Goal: Obtain resource: Download file/media

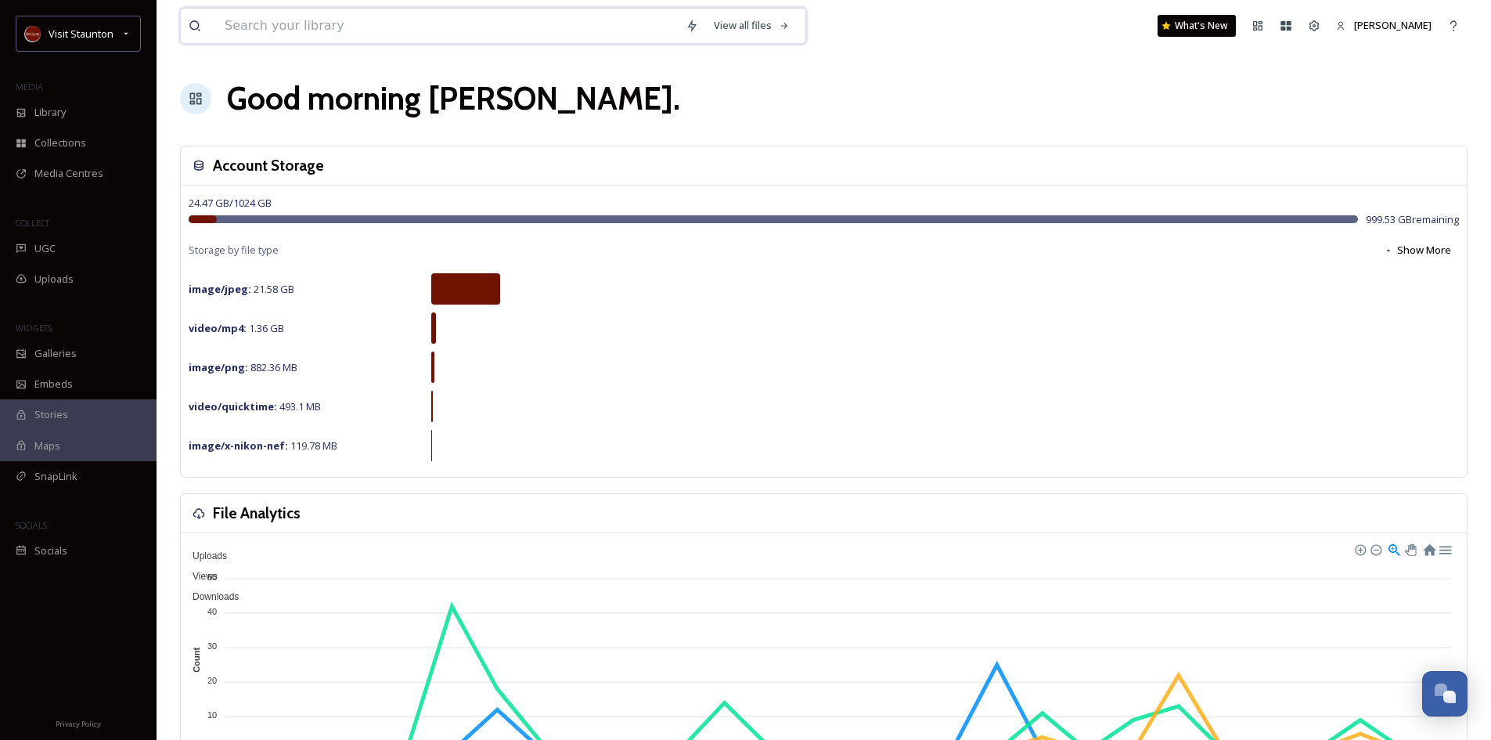
click at [250, 27] on input at bounding box center [447, 26] width 461 height 34
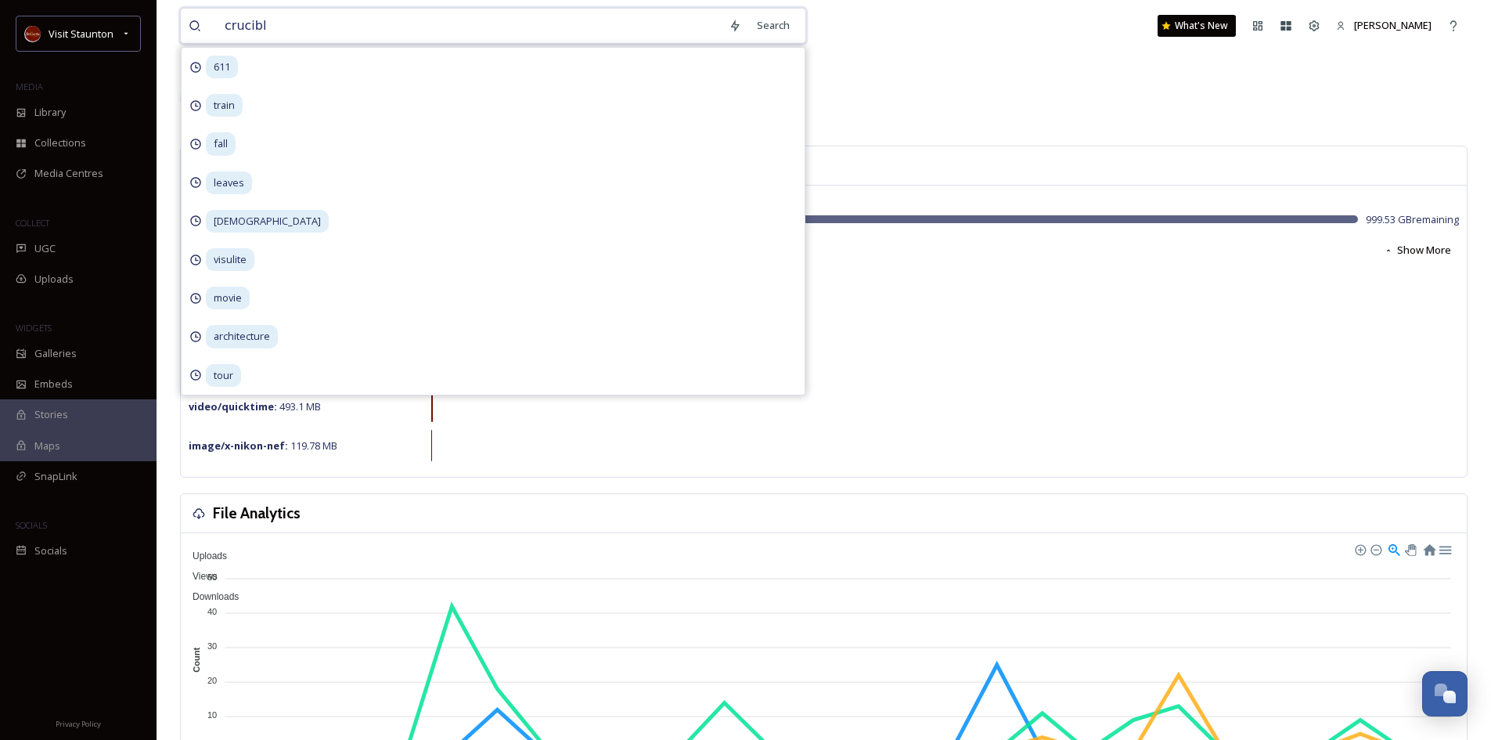
type input "crucible"
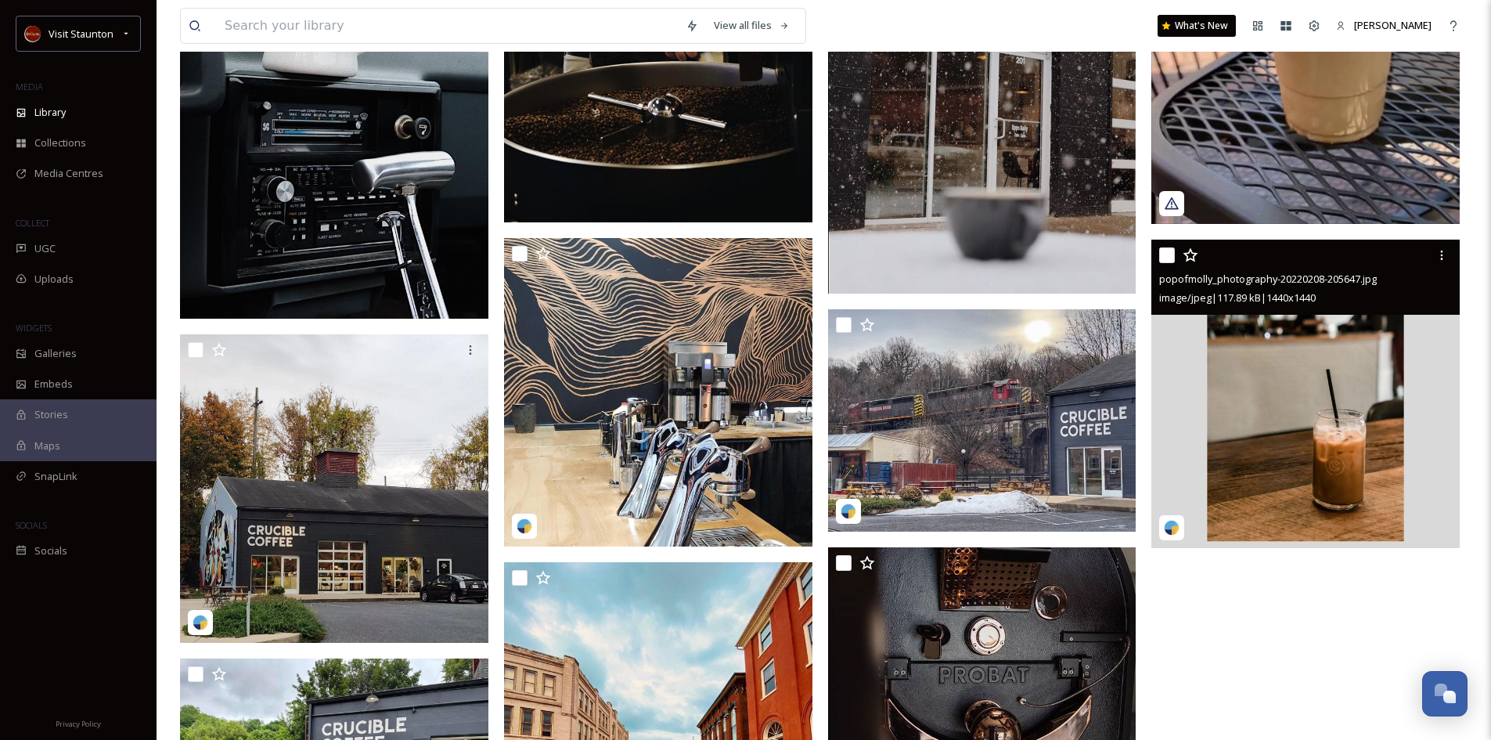
scroll to position [737, 0]
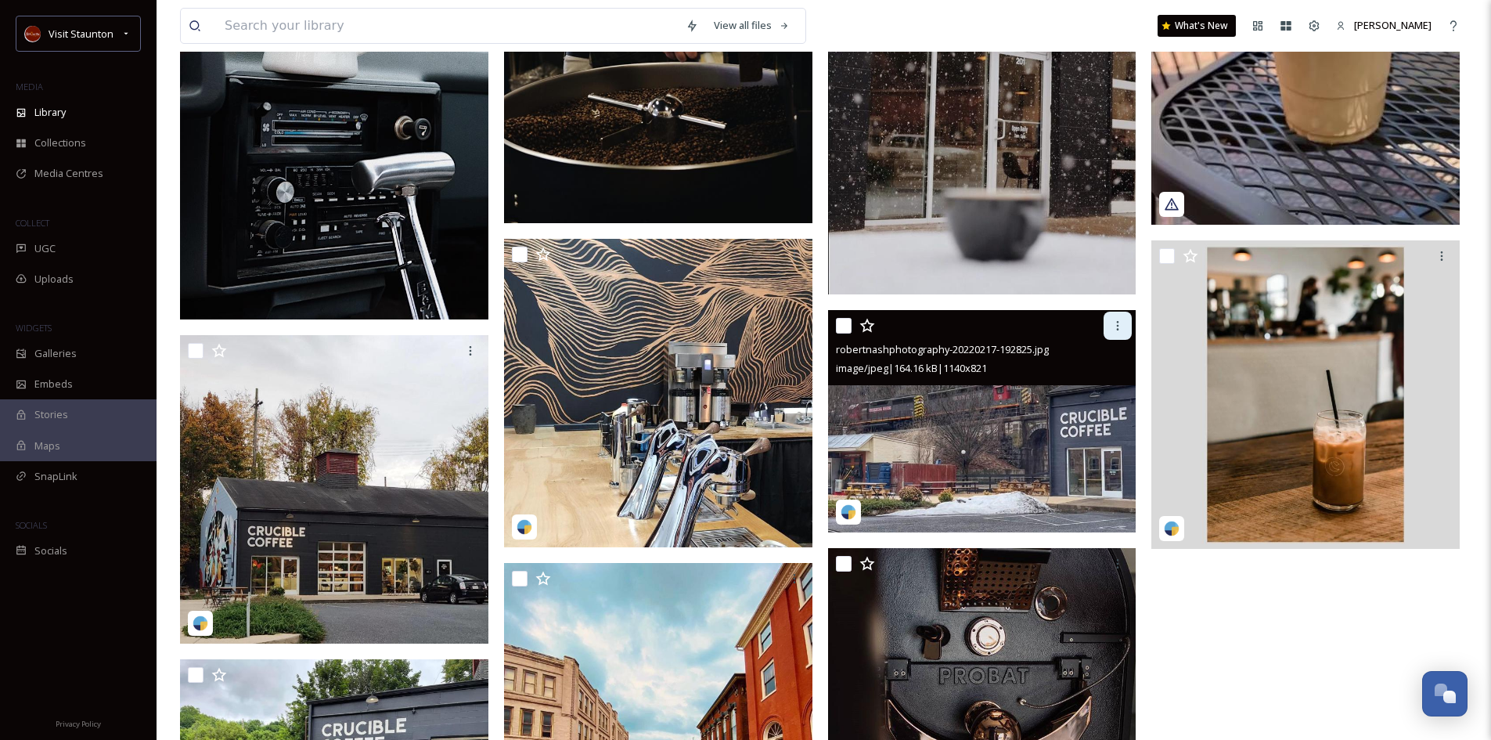
click at [1111, 331] on icon at bounding box center [1117, 325] width 13 height 13
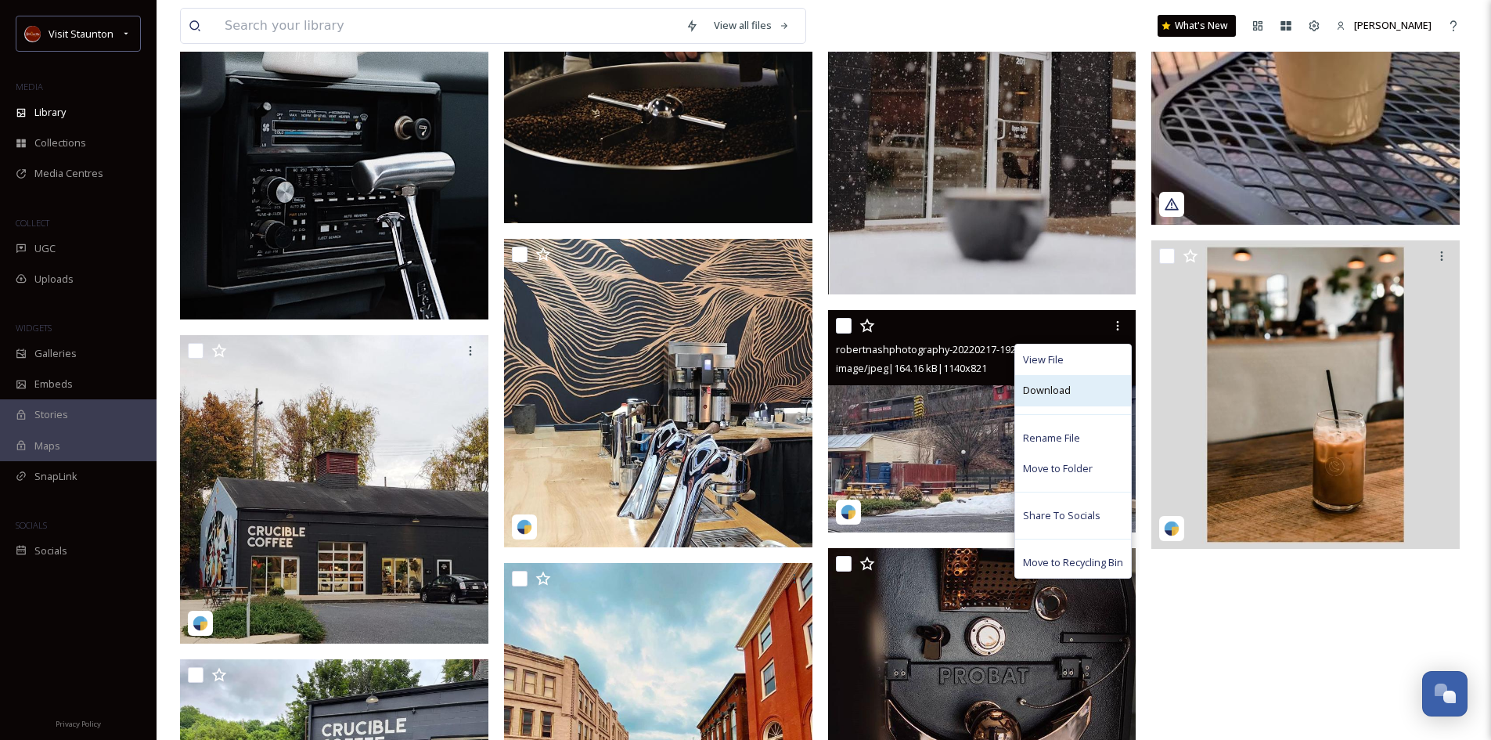
click at [1049, 392] on span "Download" at bounding box center [1047, 390] width 48 height 15
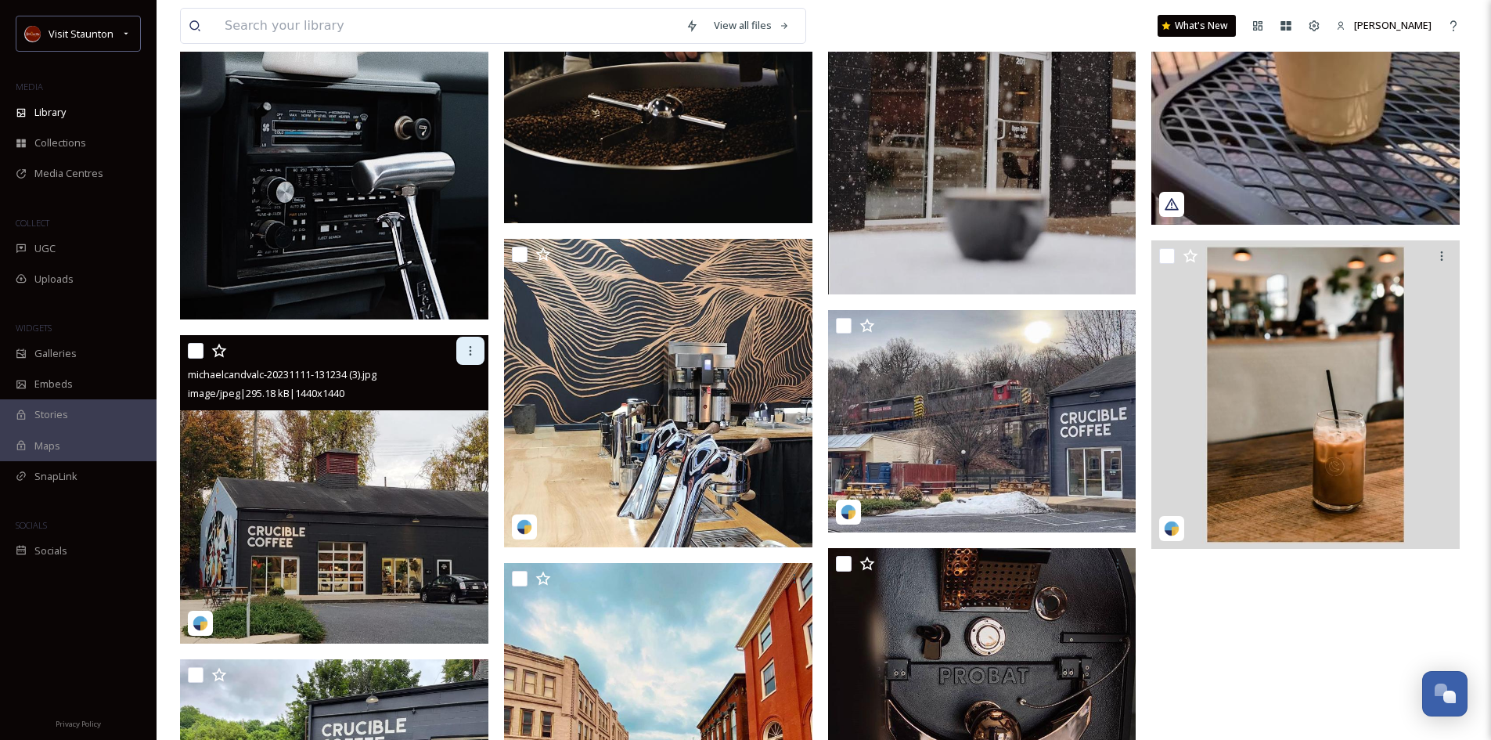
click at [468, 357] on div at bounding box center [470, 351] width 28 height 28
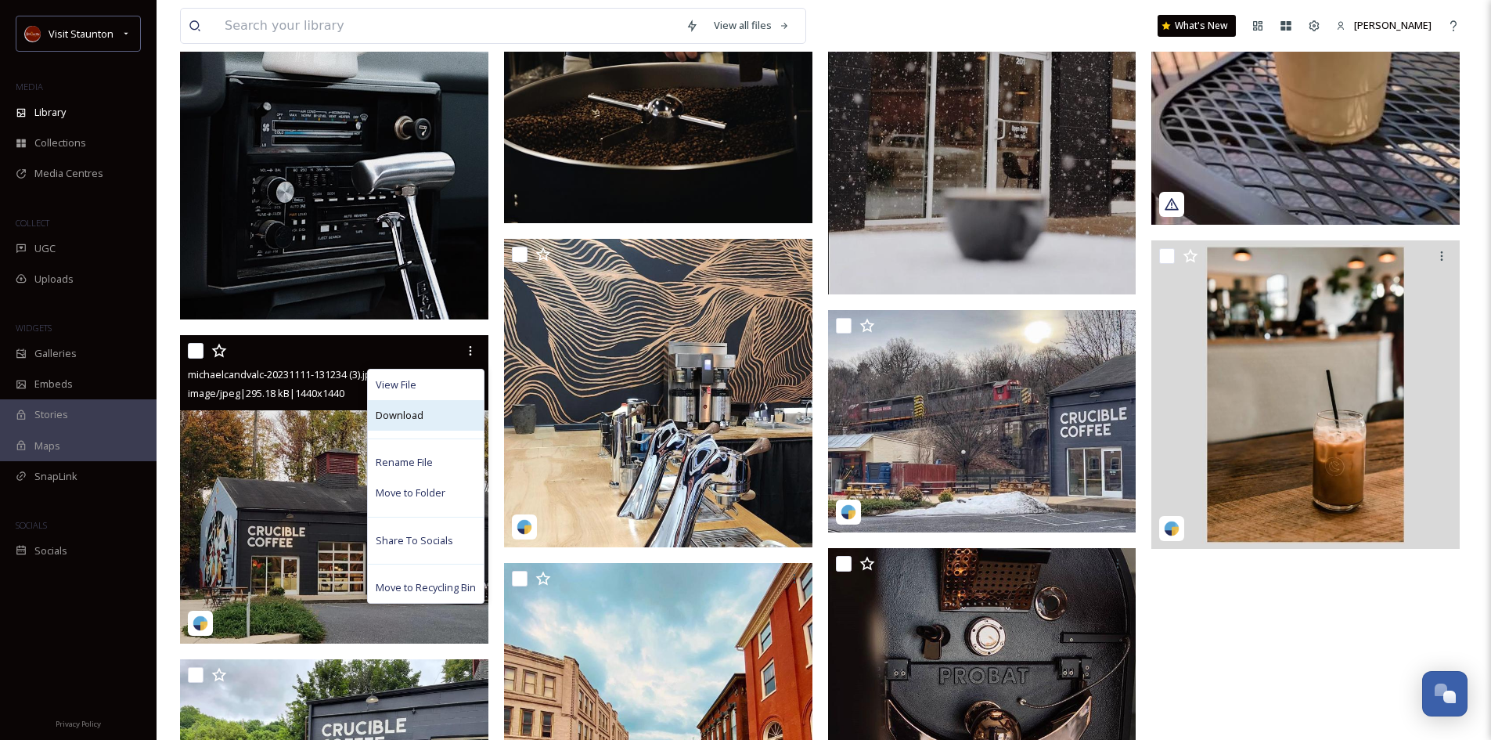
click at [403, 416] on span "Download" at bounding box center [400, 415] width 48 height 15
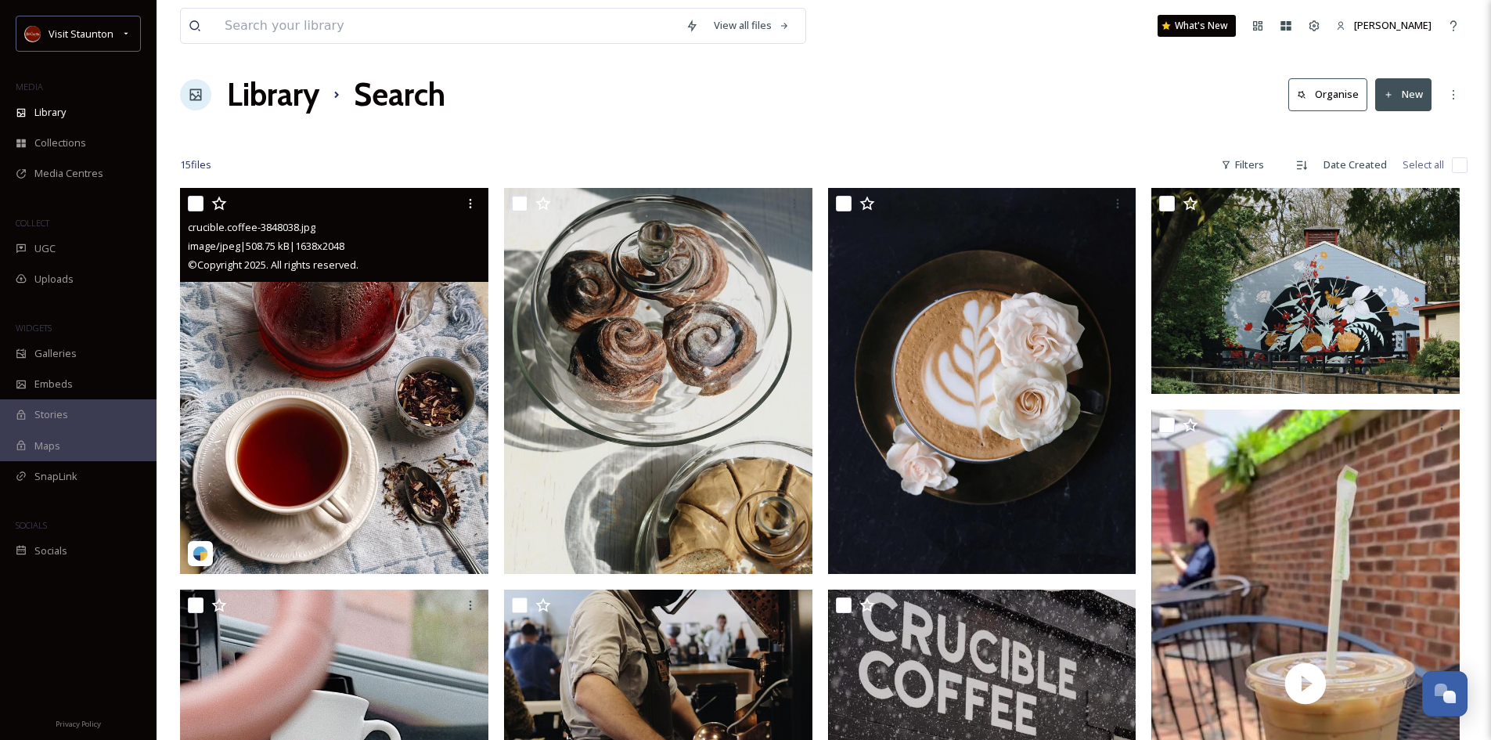
scroll to position [0, 0]
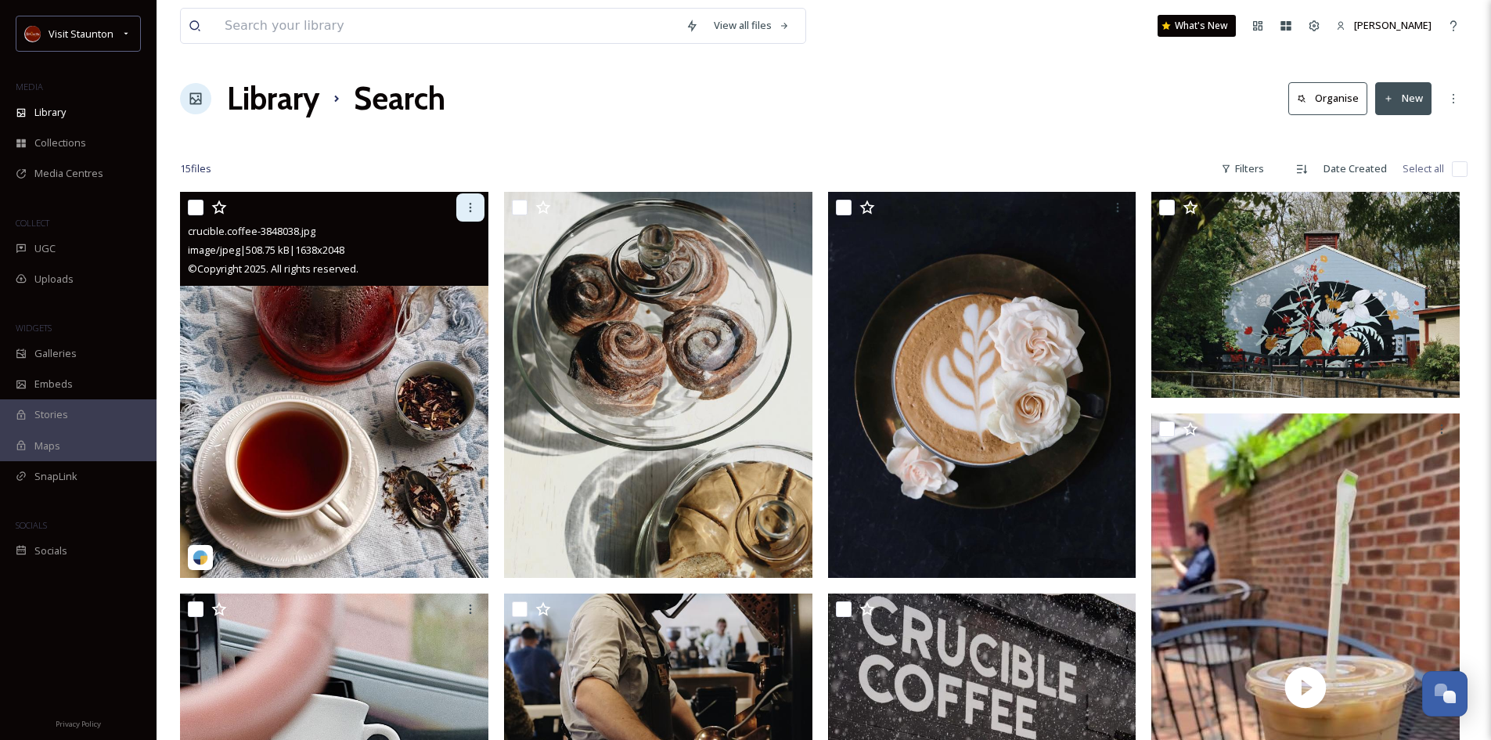
click at [475, 213] on icon at bounding box center [470, 207] width 13 height 13
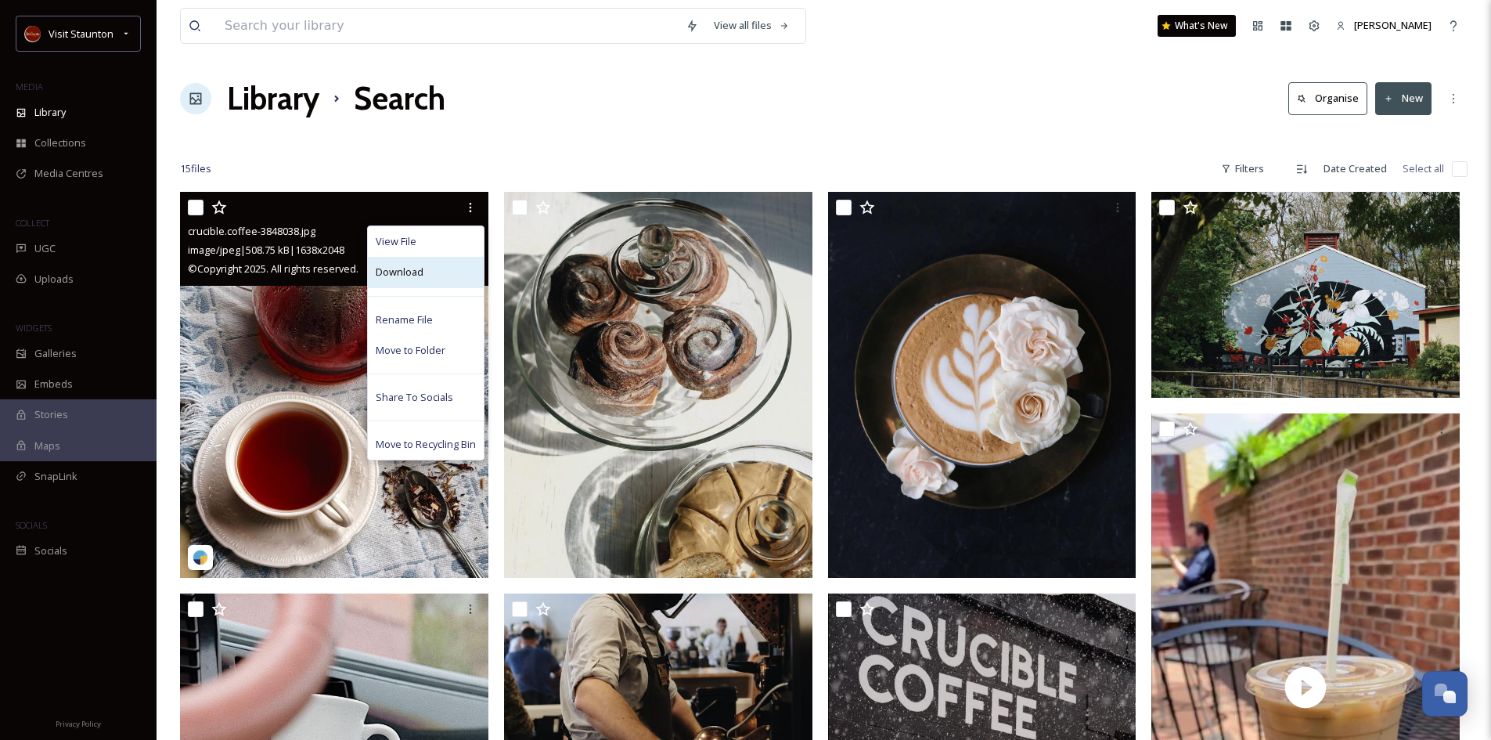
click at [418, 274] on span "Download" at bounding box center [400, 272] width 48 height 15
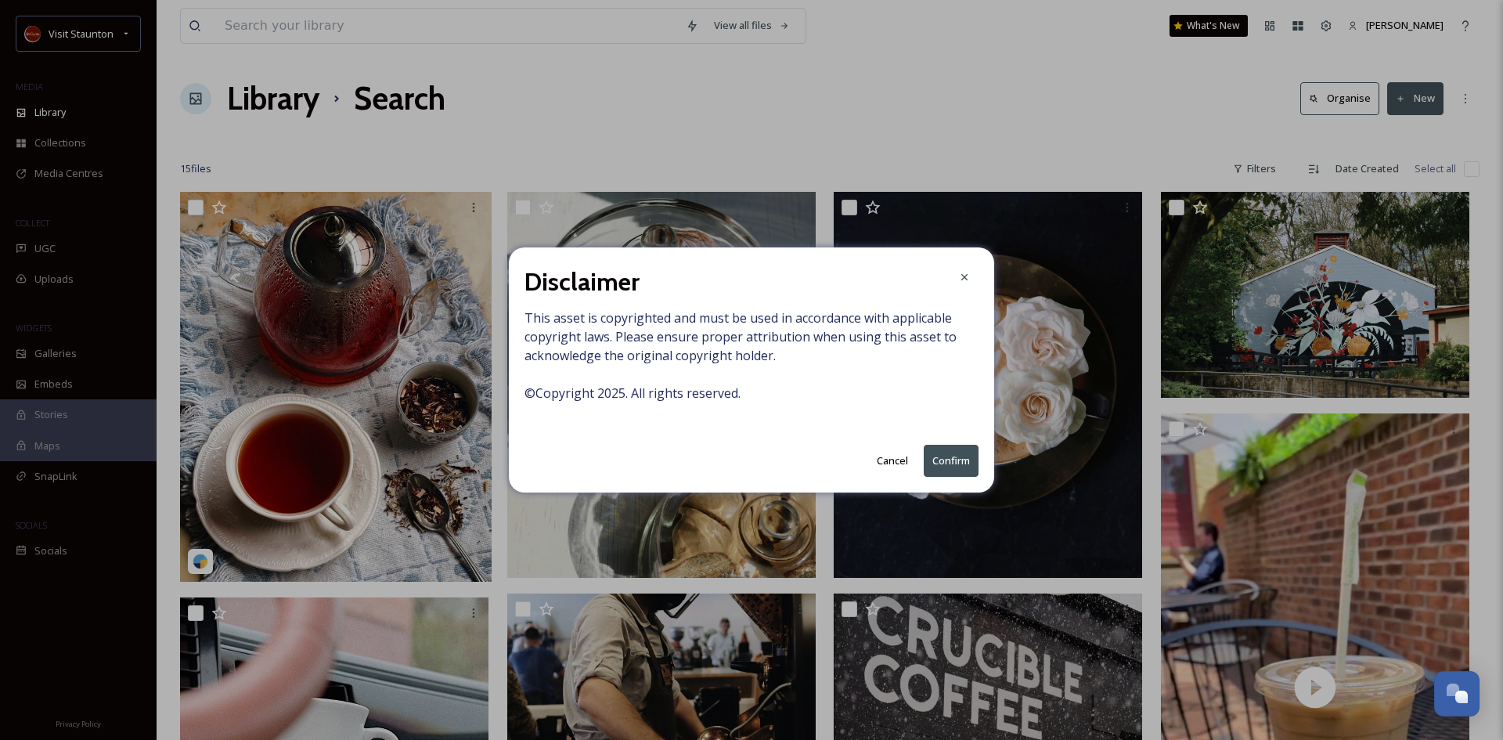
click at [943, 456] on button "Confirm" at bounding box center [951, 461] width 55 height 32
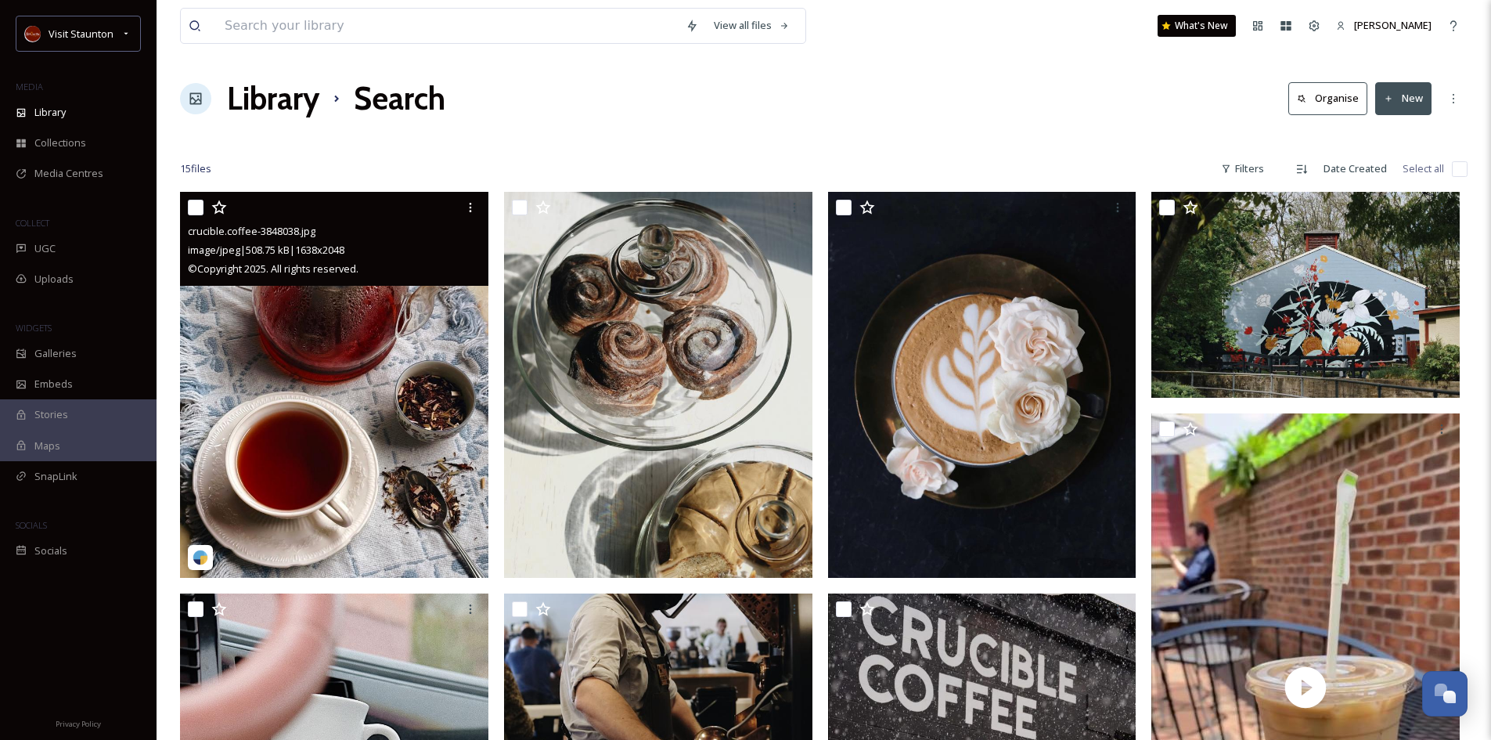
click at [322, 372] on img at bounding box center [334, 385] width 308 height 386
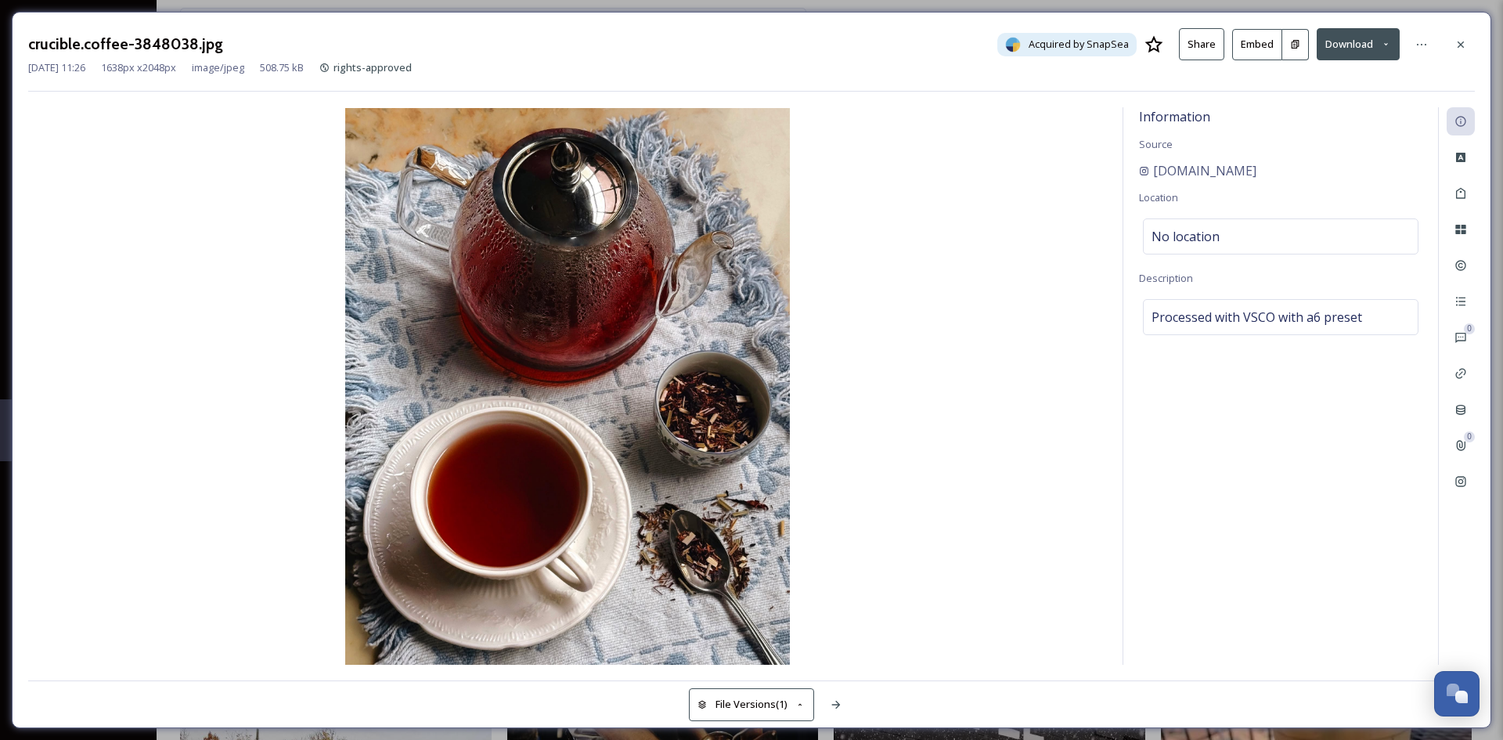
click at [1458, 45] on icon at bounding box center [1460, 44] width 13 height 13
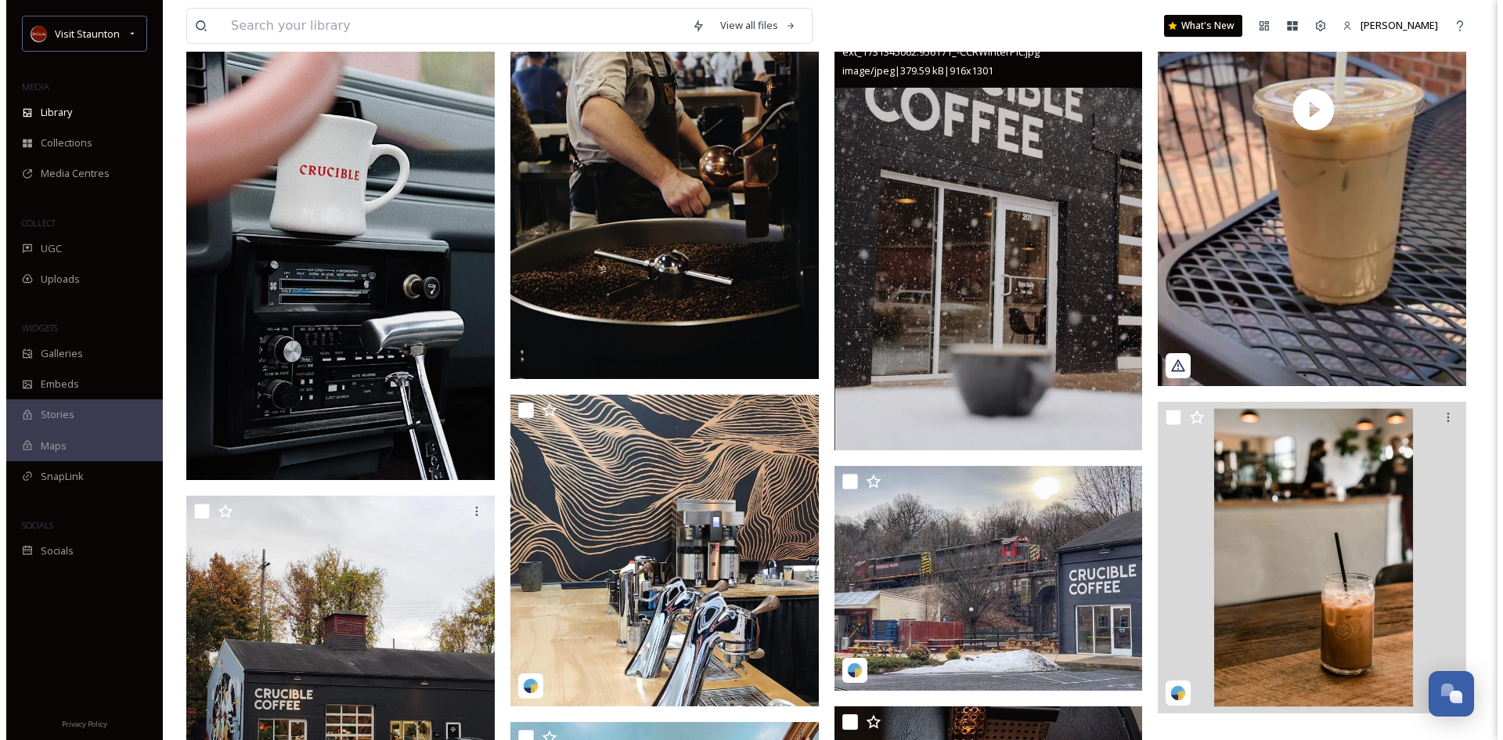
scroll to position [626, 0]
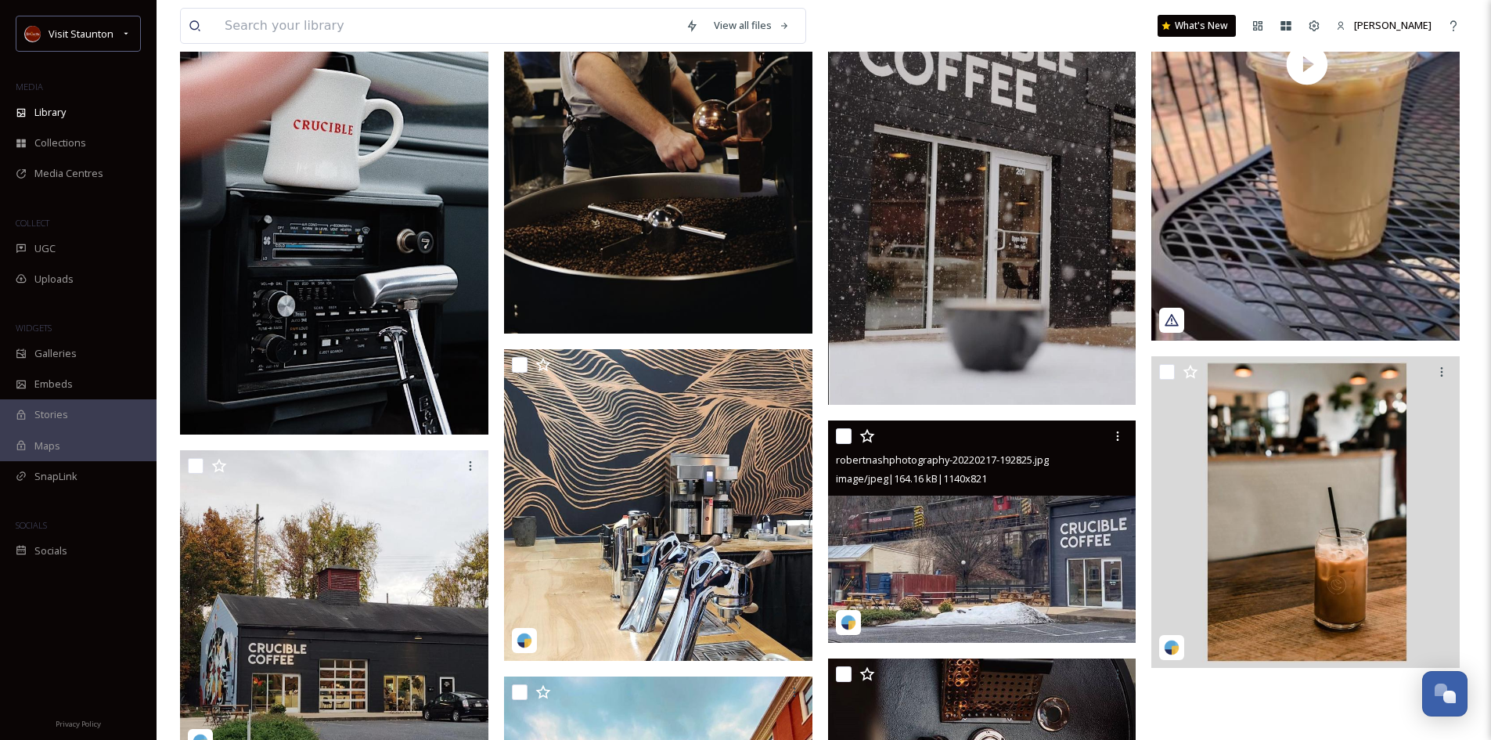
click at [945, 553] on img at bounding box center [982, 531] width 308 height 222
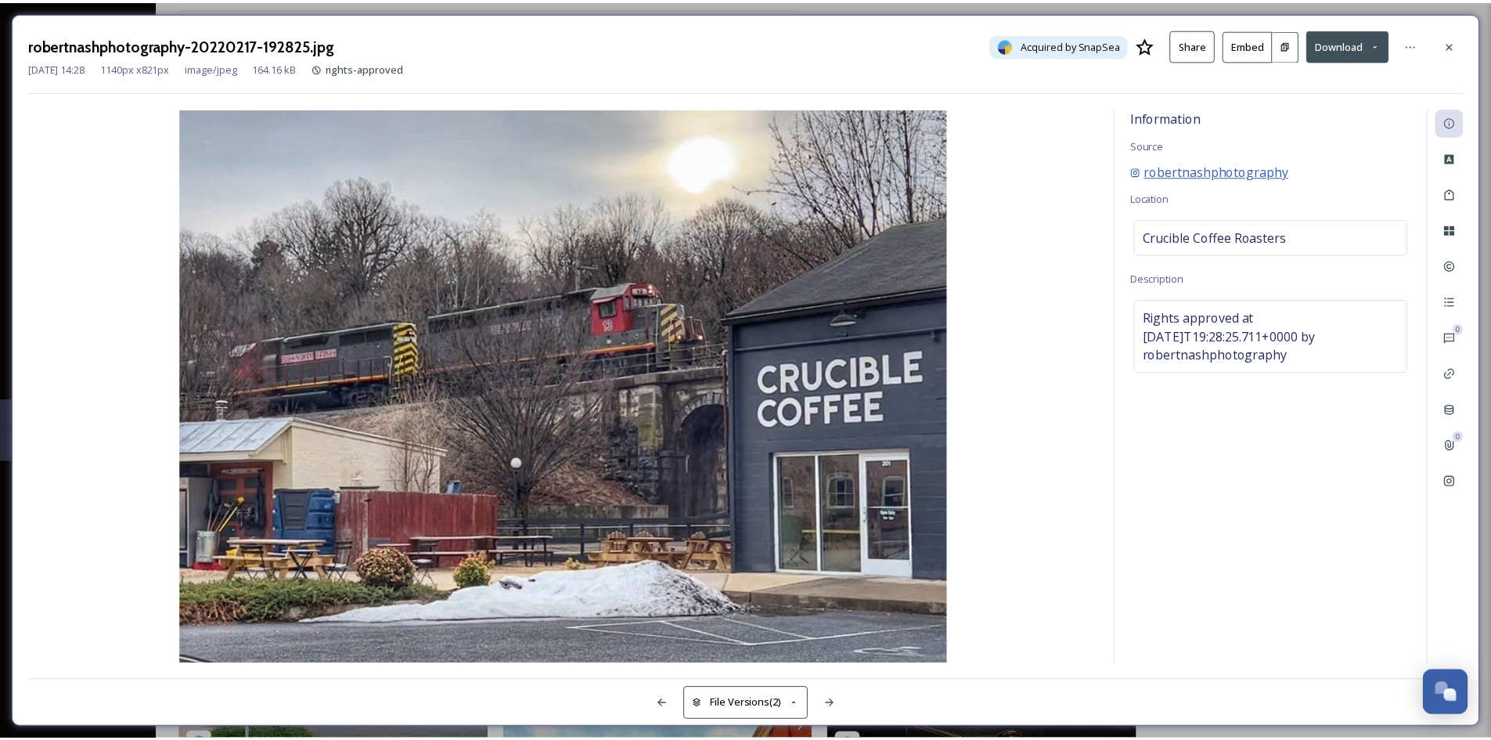
scroll to position [630, 0]
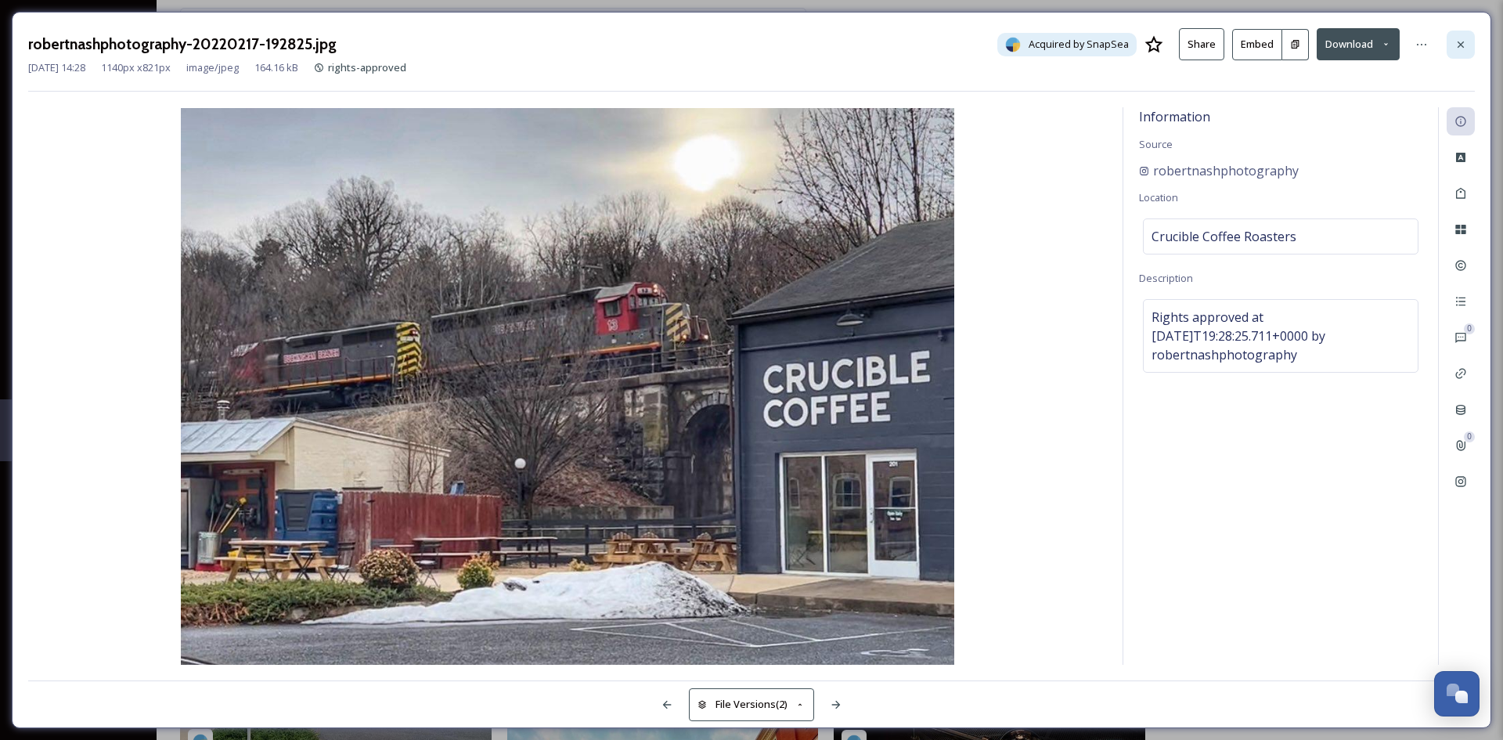
click at [1460, 48] on icon at bounding box center [1460, 44] width 13 height 13
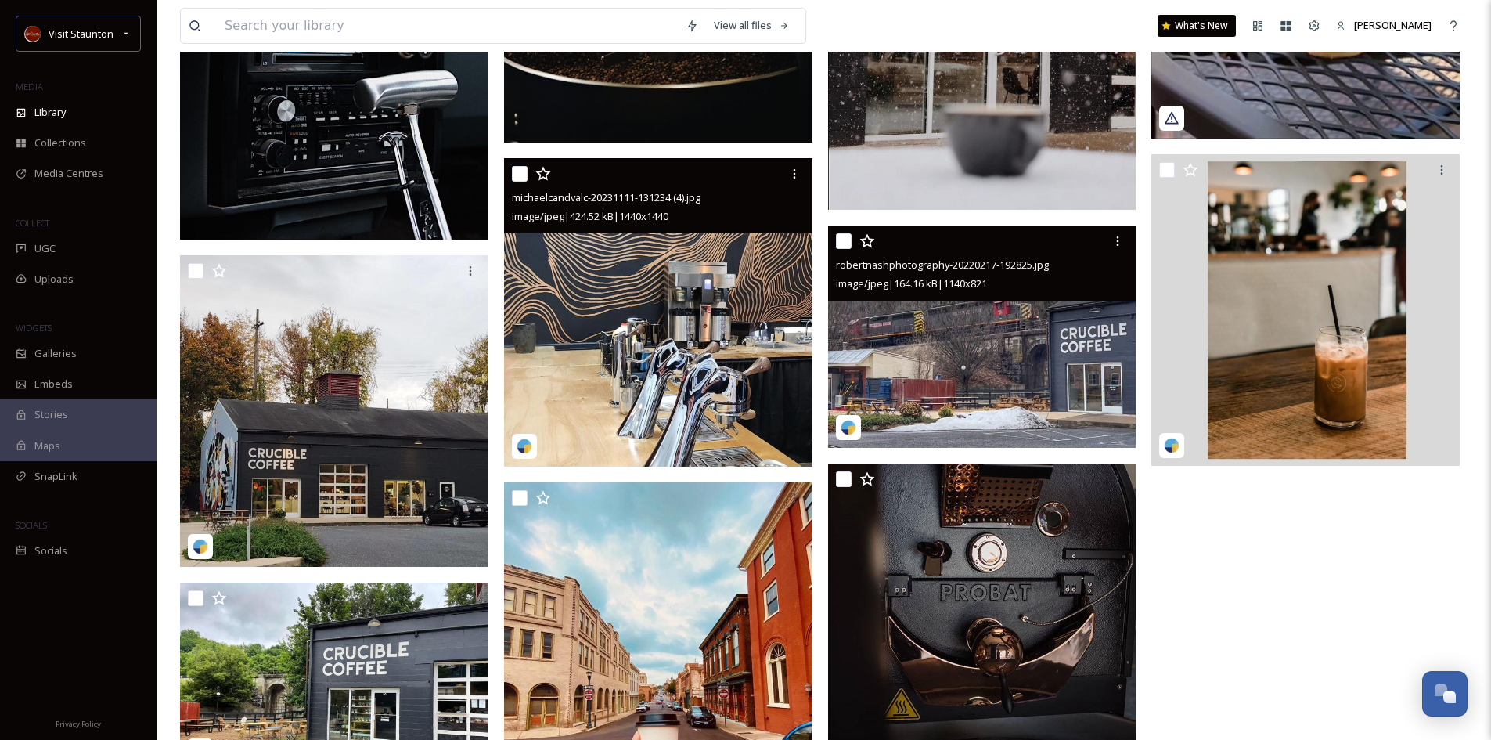
scroll to position [865, 0]
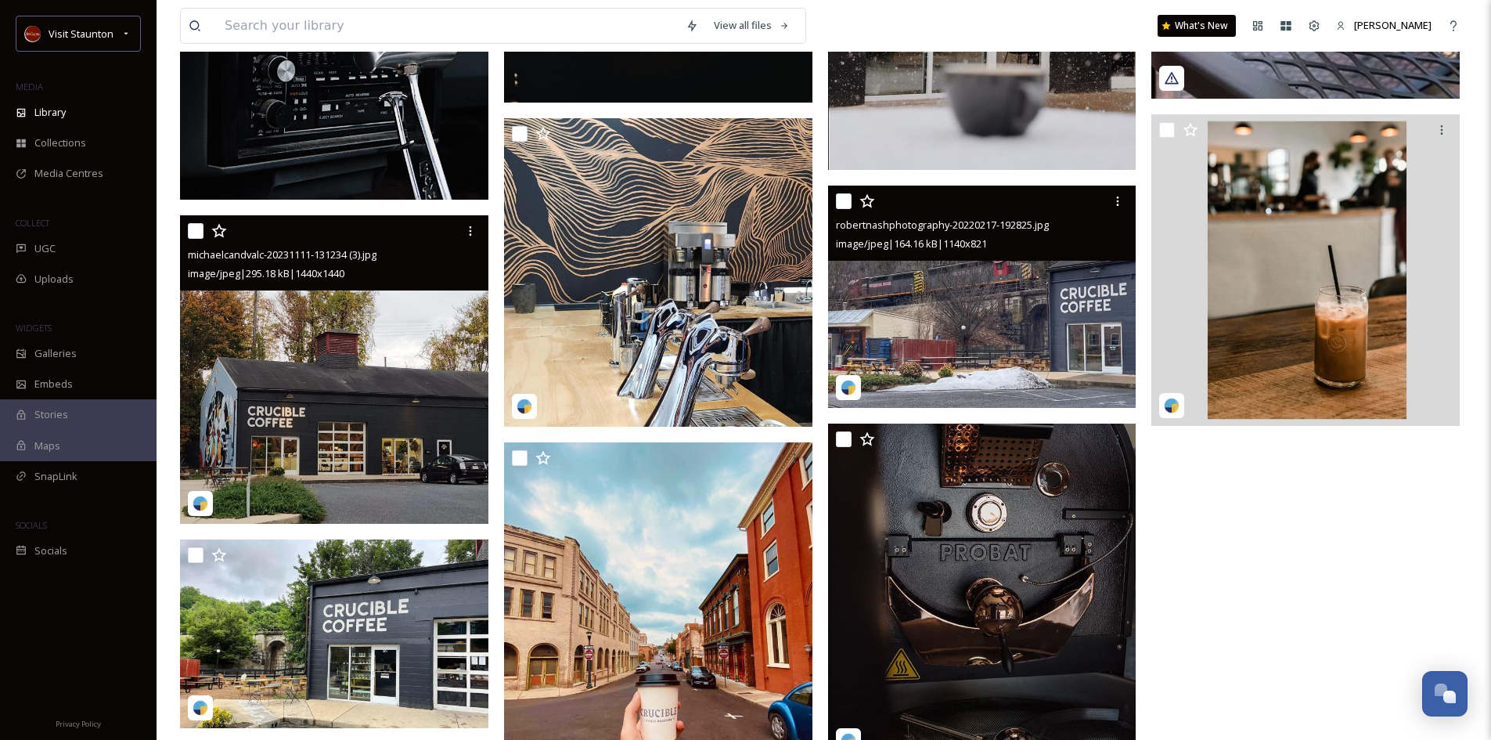
click at [404, 398] on img at bounding box center [334, 369] width 308 height 308
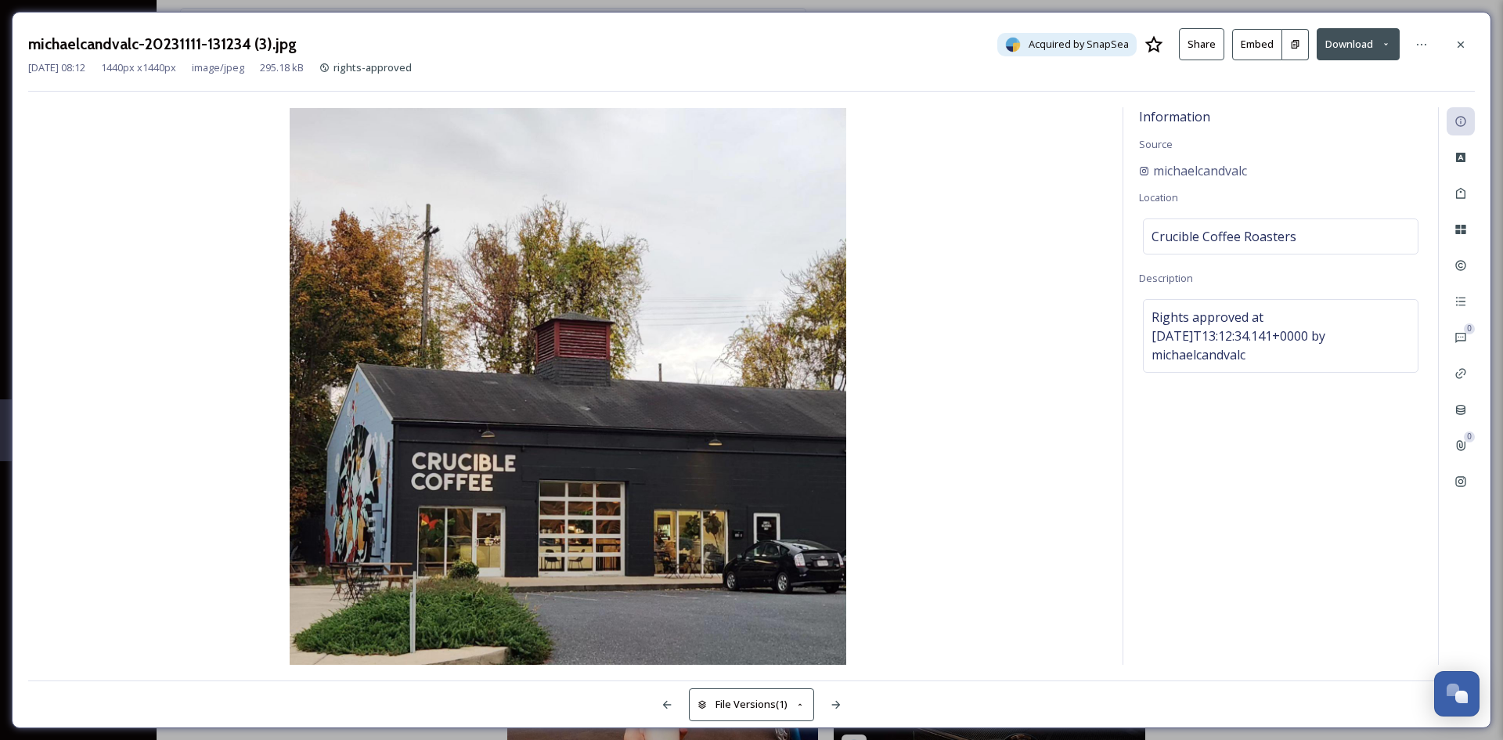
click at [1457, 43] on icon at bounding box center [1460, 44] width 13 height 13
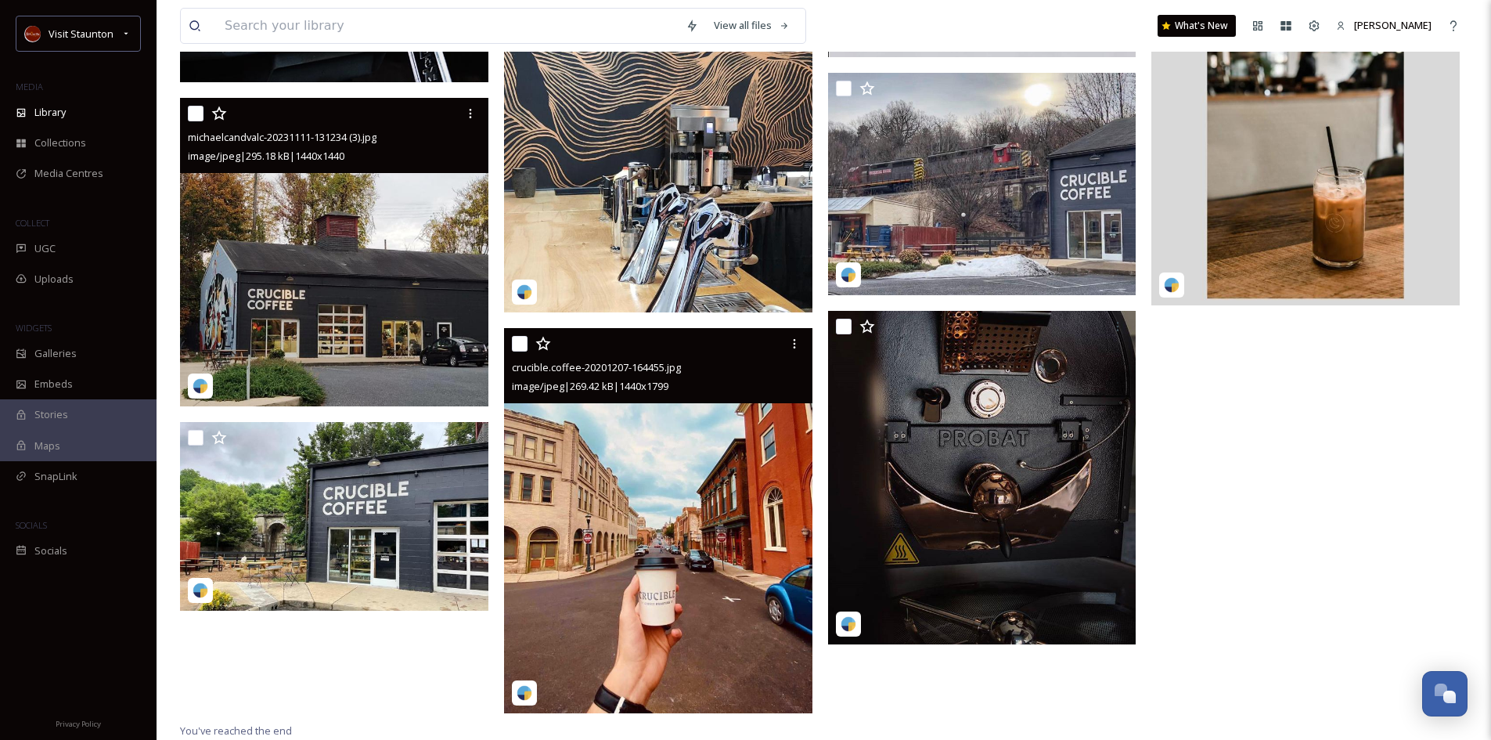
click at [679, 546] on img at bounding box center [658, 520] width 308 height 385
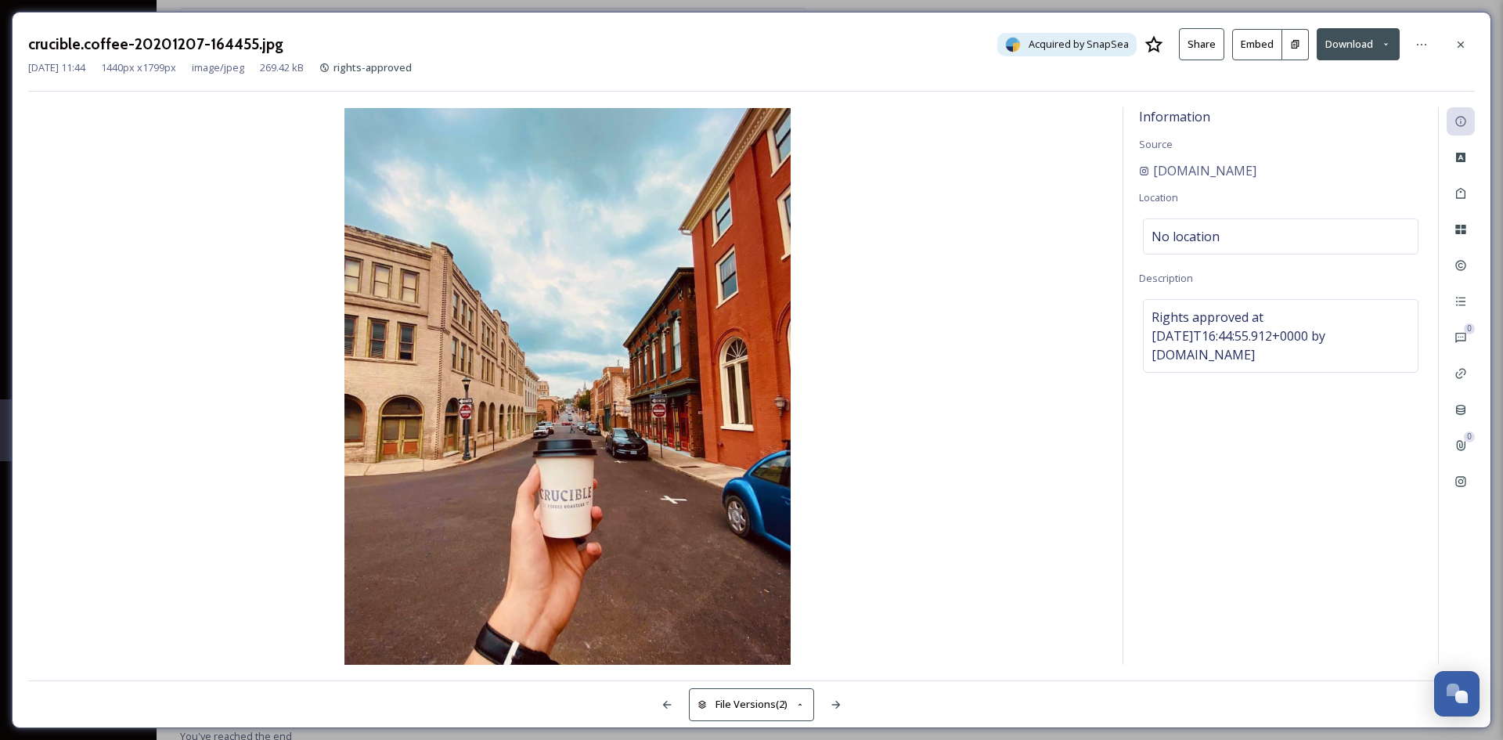
scroll to position [919, 0]
